Goal: Task Accomplishment & Management: Manage account settings

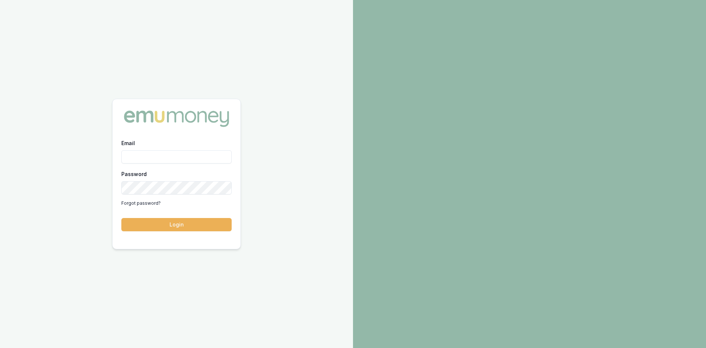
type input "steven.nguyen@emumoney.com.au"
click at [171, 227] on button "Login" at bounding box center [176, 224] width 110 height 13
